Goal: Task Accomplishment & Management: Use online tool/utility

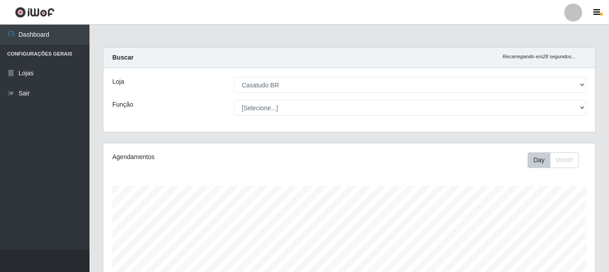
select select "197"
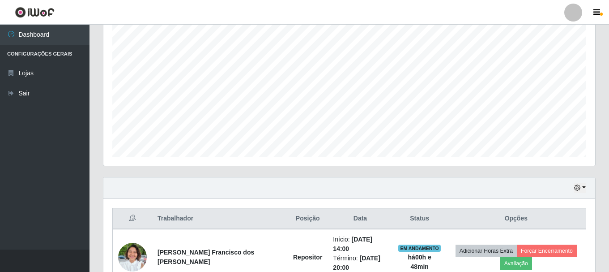
scroll to position [186, 492]
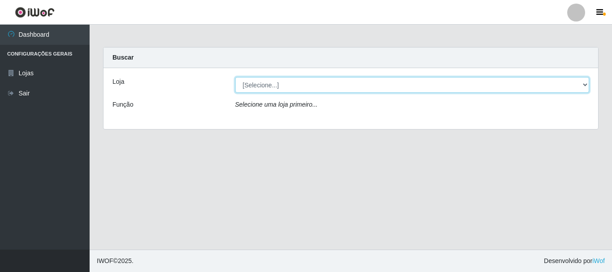
drag, startPoint x: 341, startPoint y: 84, endPoint x: 337, endPoint y: 90, distance: 7.1
click at [341, 84] on select "[Selecione...] Casatudo BR" at bounding box center [412, 85] width 354 height 16
select select "197"
click at [235, 77] on select "[Selecione...] Casatudo BR" at bounding box center [412, 85] width 354 height 16
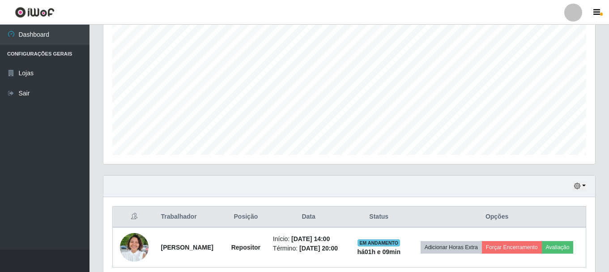
scroll to position [210, 0]
